Goal: Information Seeking & Learning: Learn about a topic

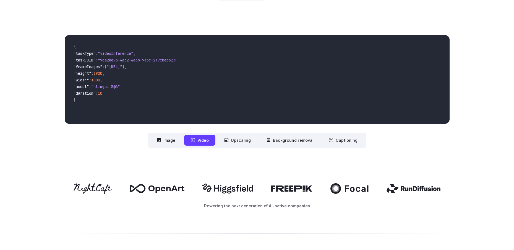
scroll to position [0, 47]
